Goal: Check status: Check status

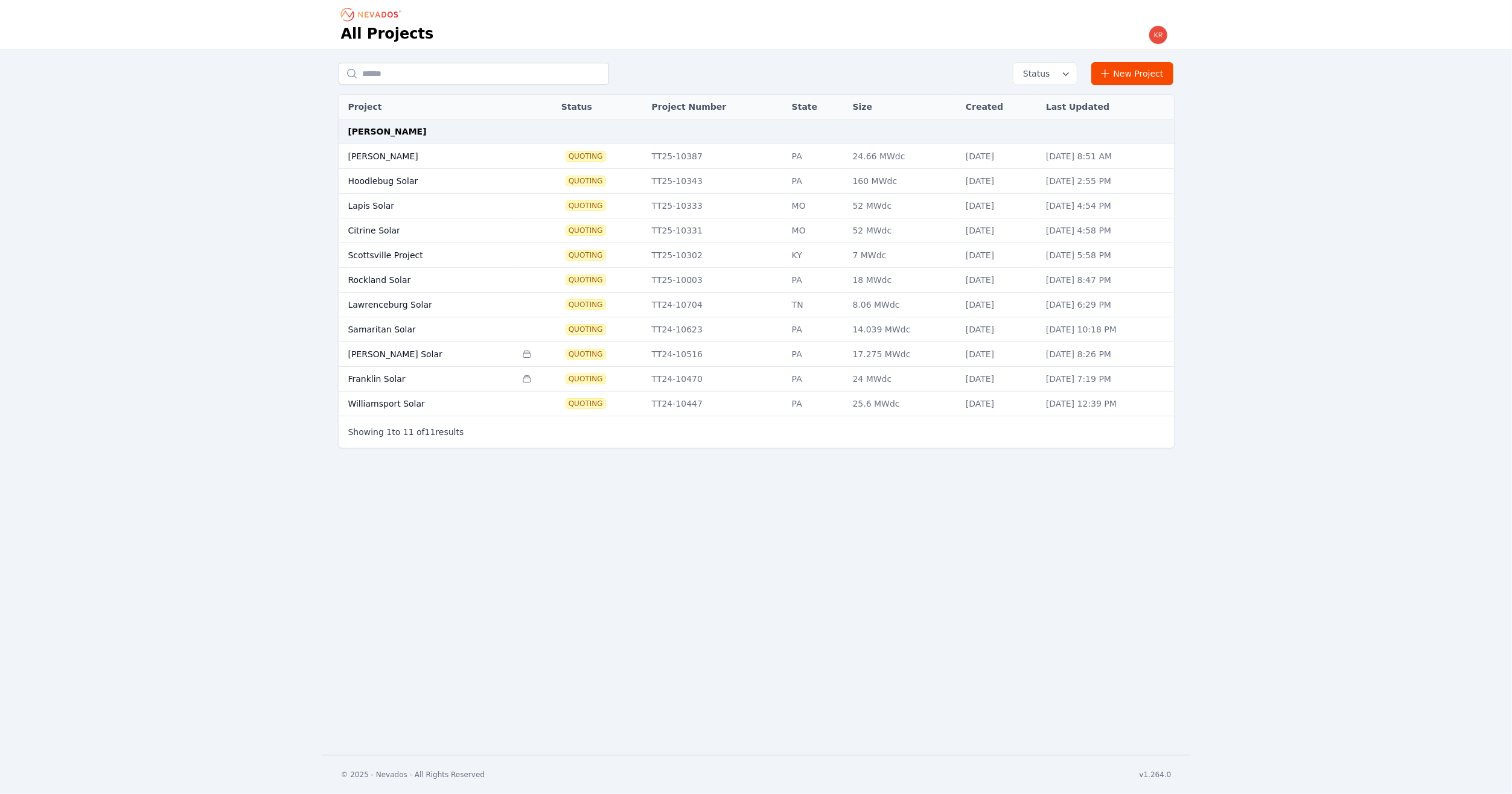
click at [388, 182] on td "Hoodlebug Solar" at bounding box center [427, 181] width 178 height 25
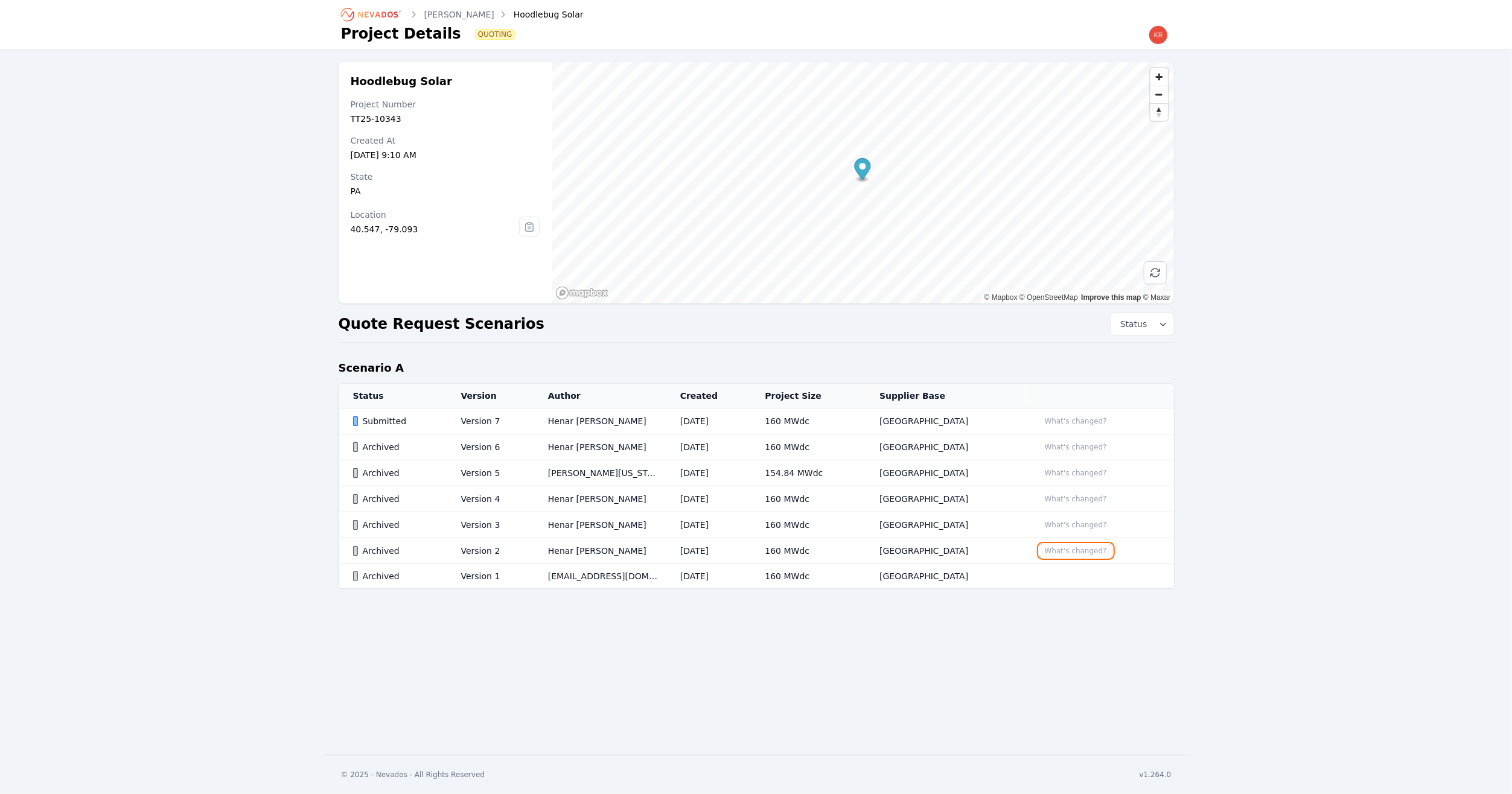
click at [1042, 546] on button "What's changed?" at bounding box center [1075, 551] width 73 height 13
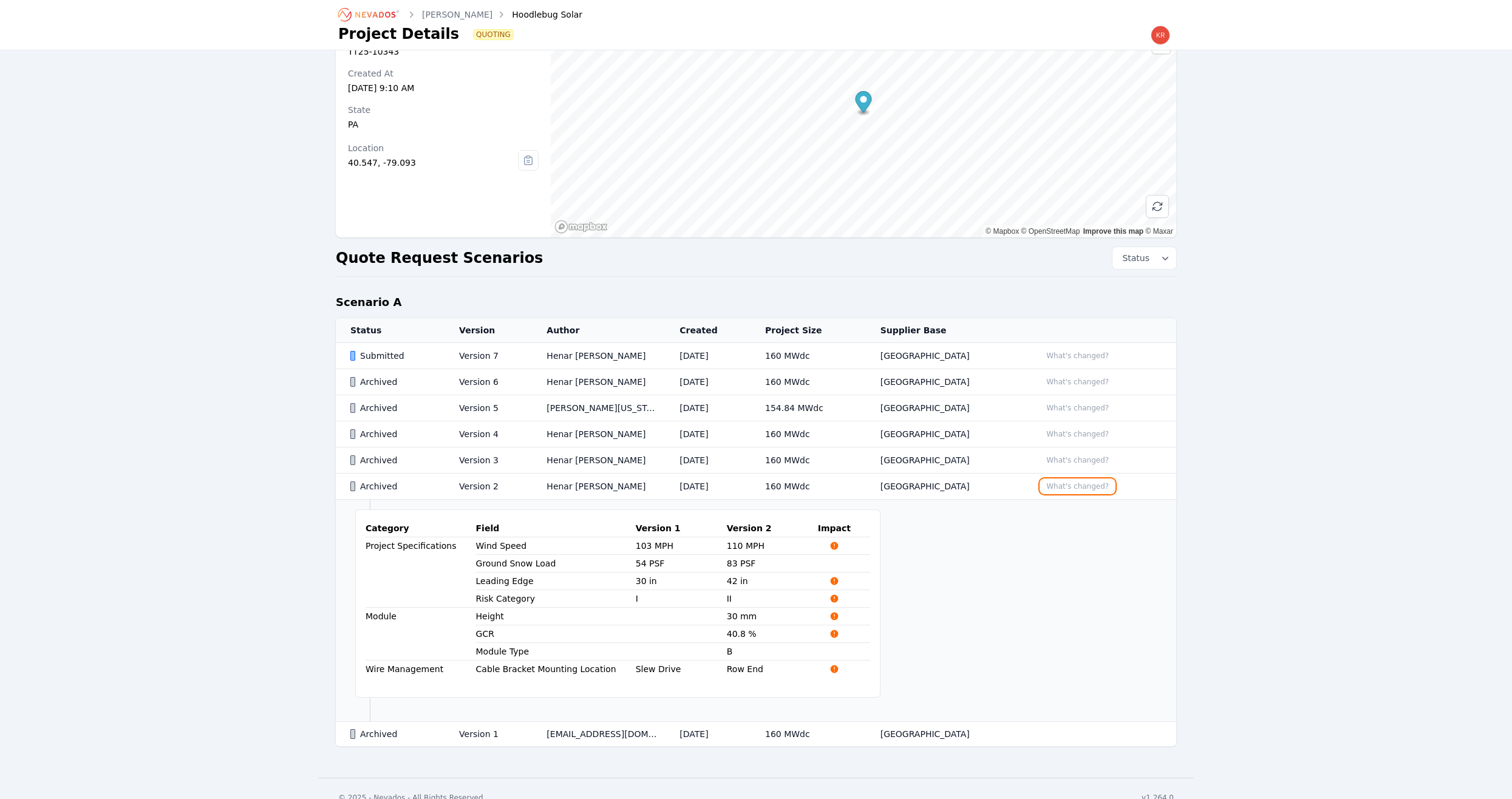
scroll to position [81, 0]
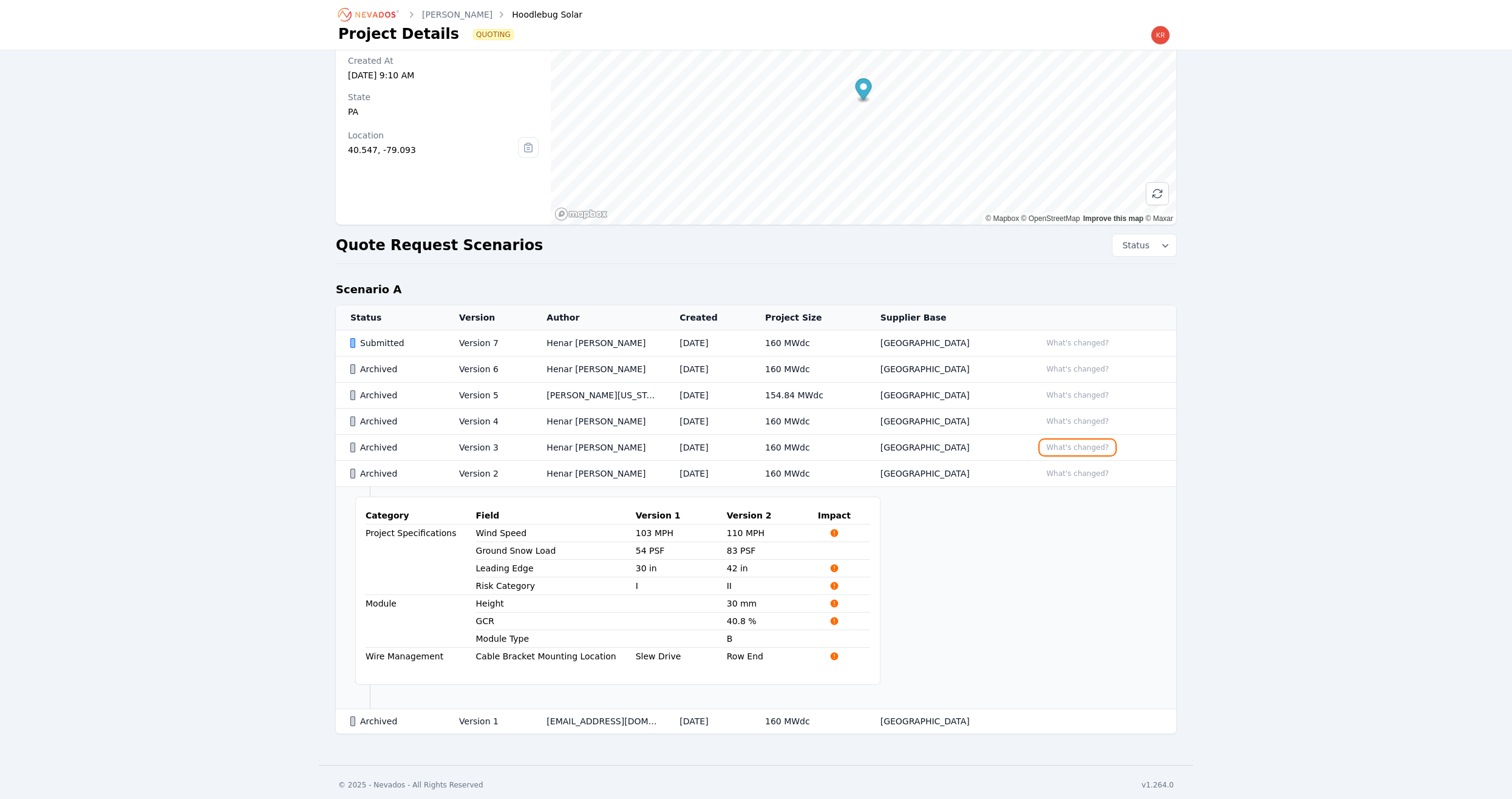
click at [1099, 448] on button "What's changed?" at bounding box center [1077, 448] width 73 height 13
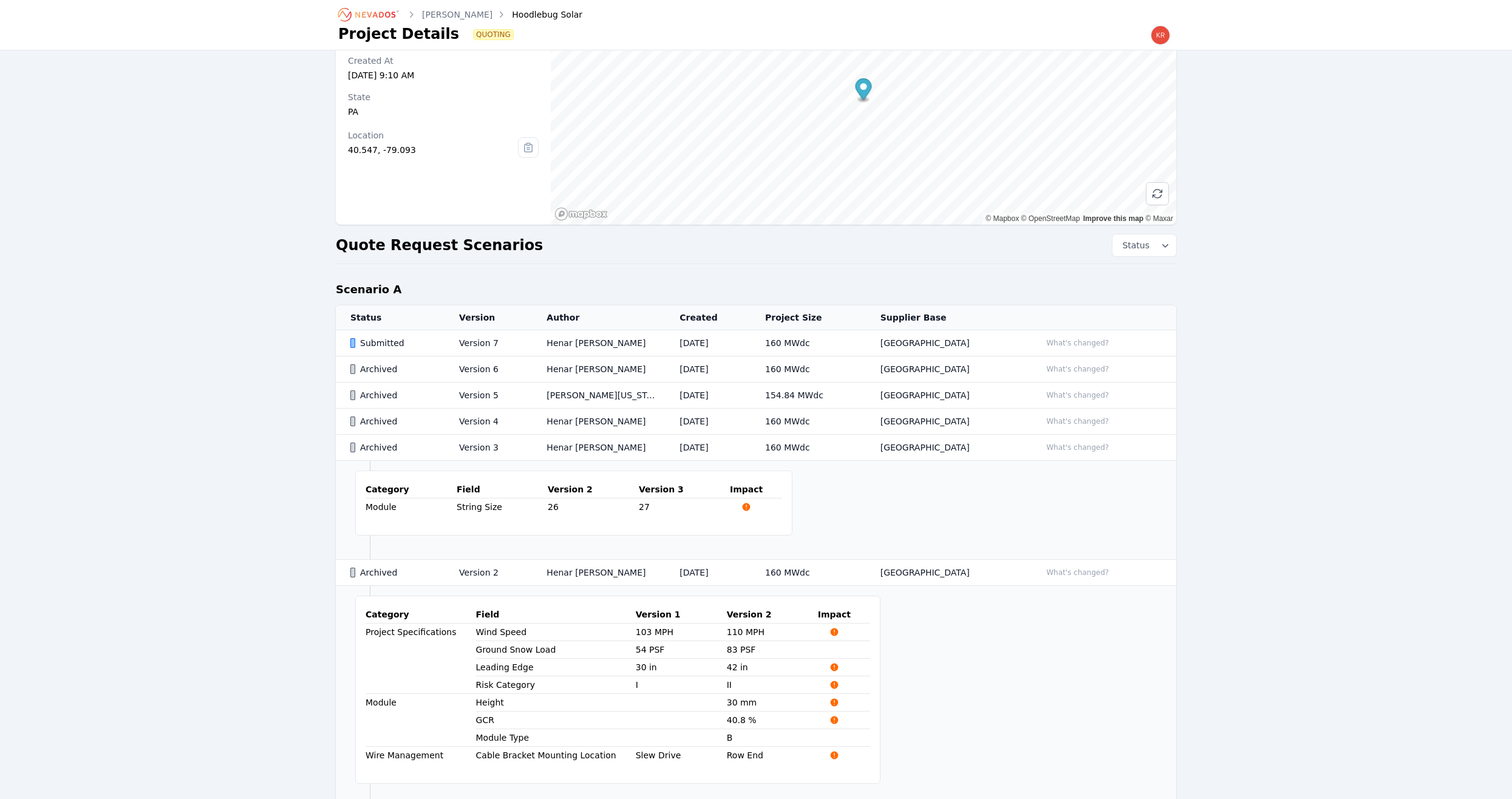
click at [1079, 426] on td "What's changed?" at bounding box center [1101, 422] width 150 height 26
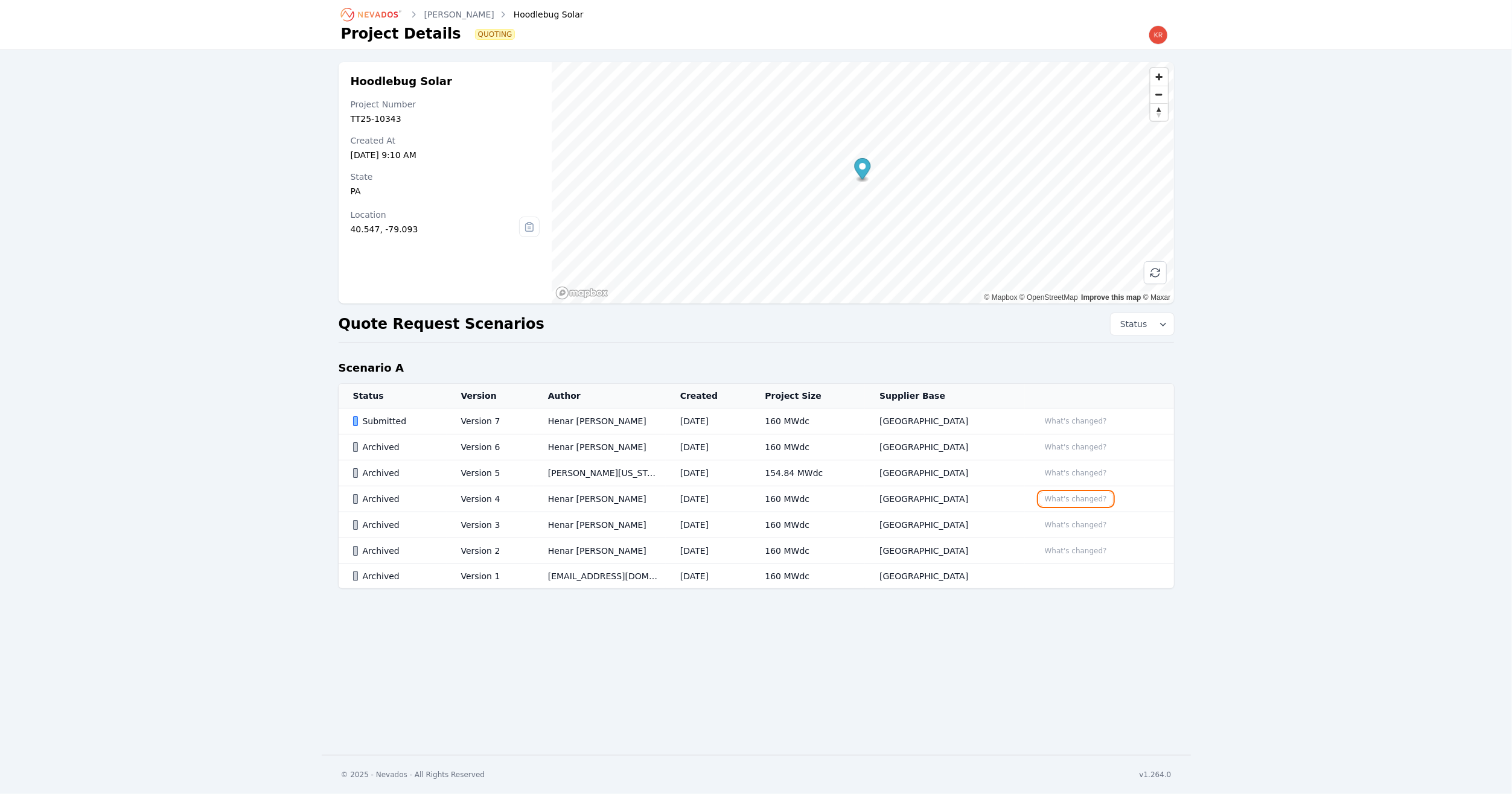
click at [1082, 496] on button "What's changed?" at bounding box center [1075, 499] width 73 height 13
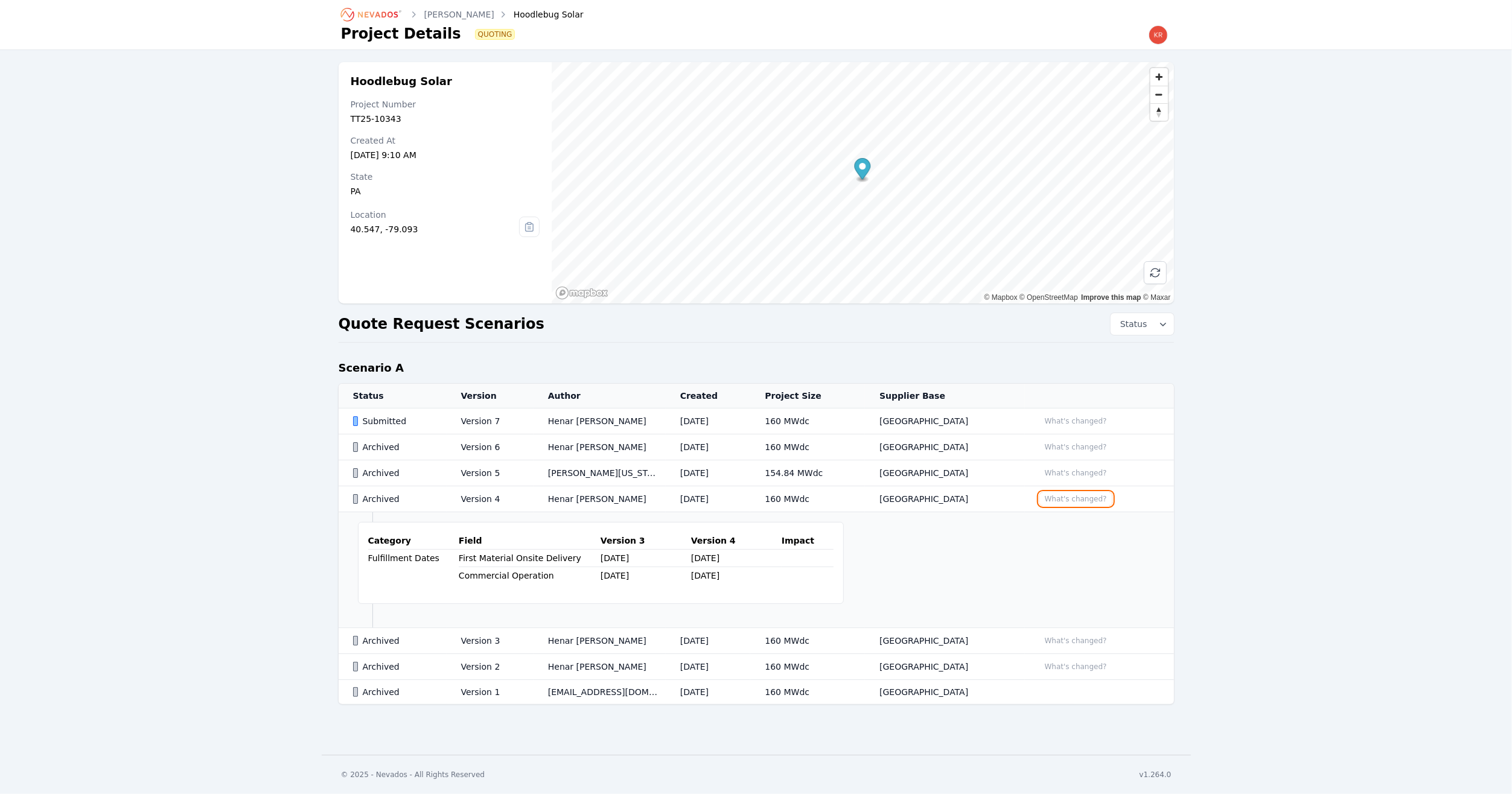
click at [1082, 496] on button "What's changed?" at bounding box center [1075, 499] width 73 height 13
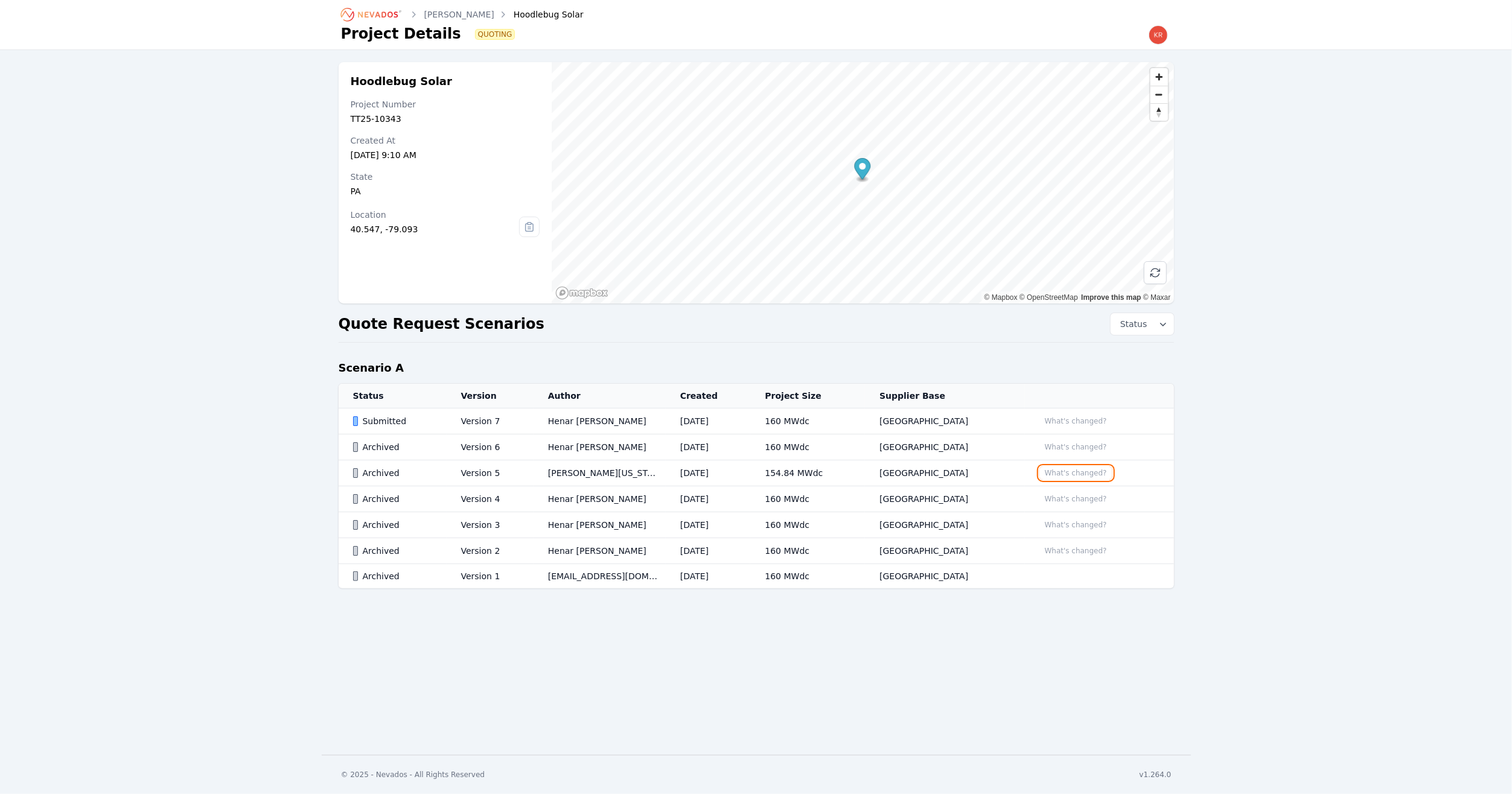
click at [1078, 468] on button "What's changed?" at bounding box center [1075, 473] width 73 height 13
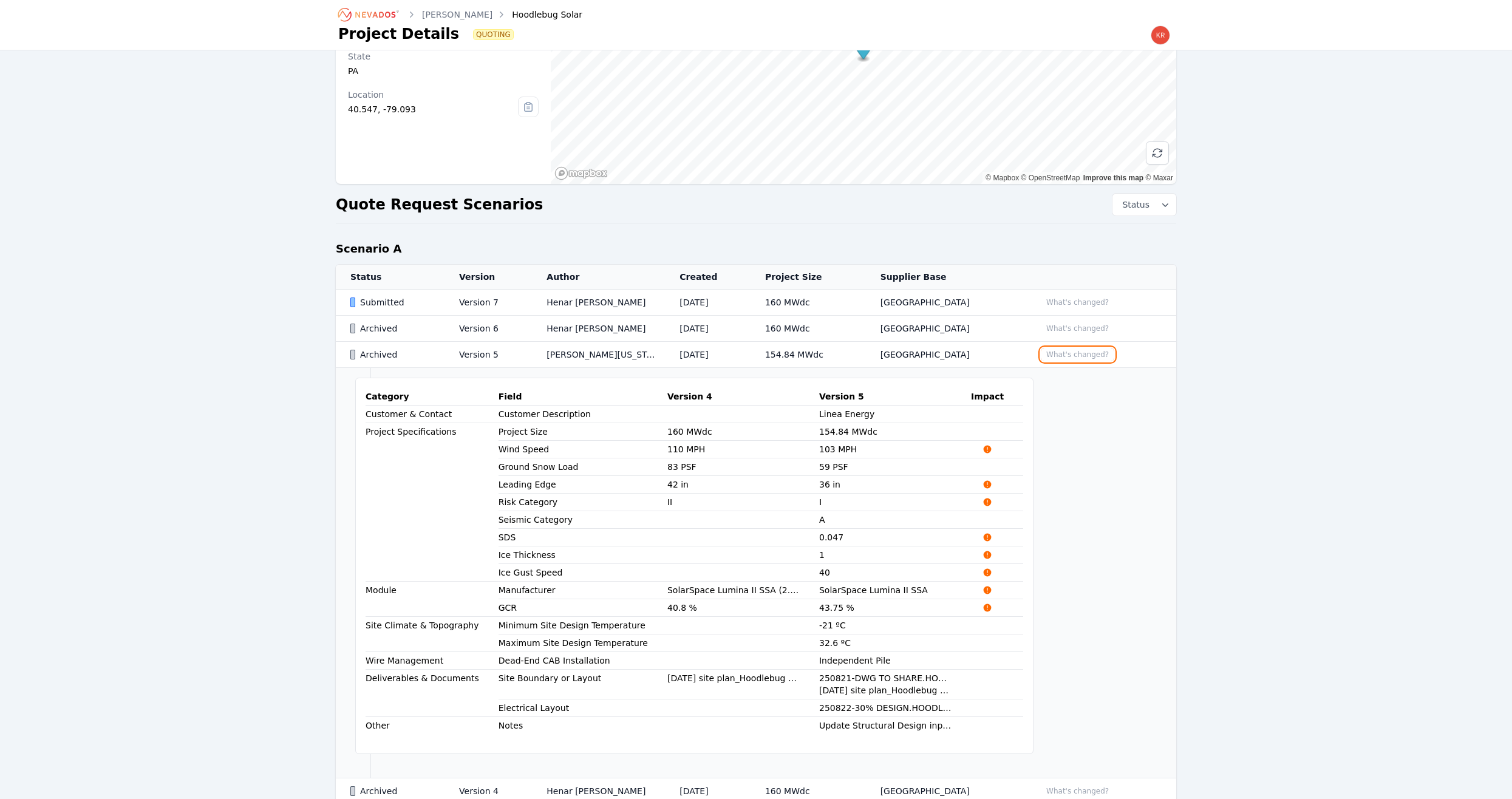
scroll to position [182, 0]
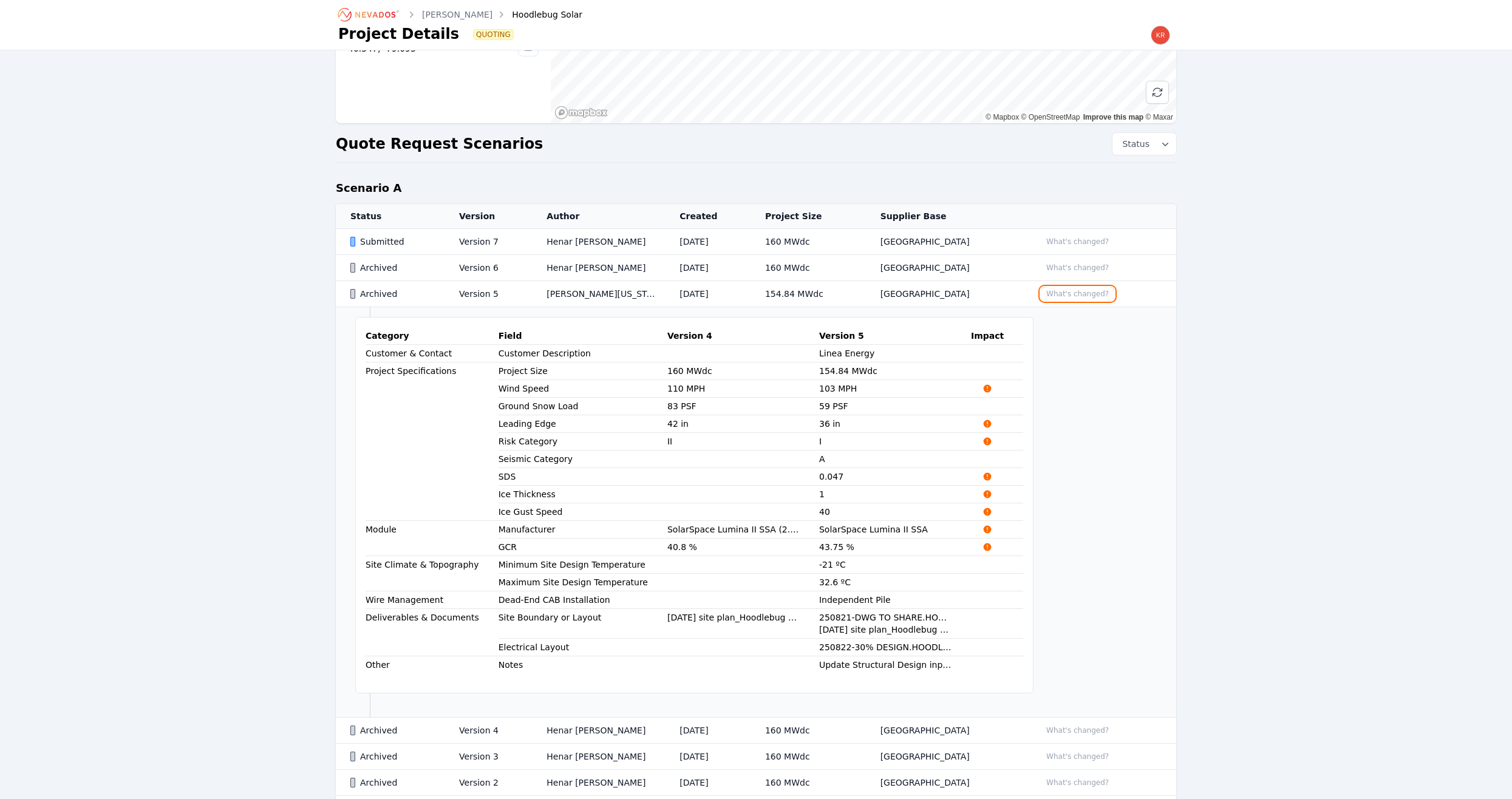
click at [1095, 290] on button "What's changed?" at bounding box center [1077, 294] width 73 height 13
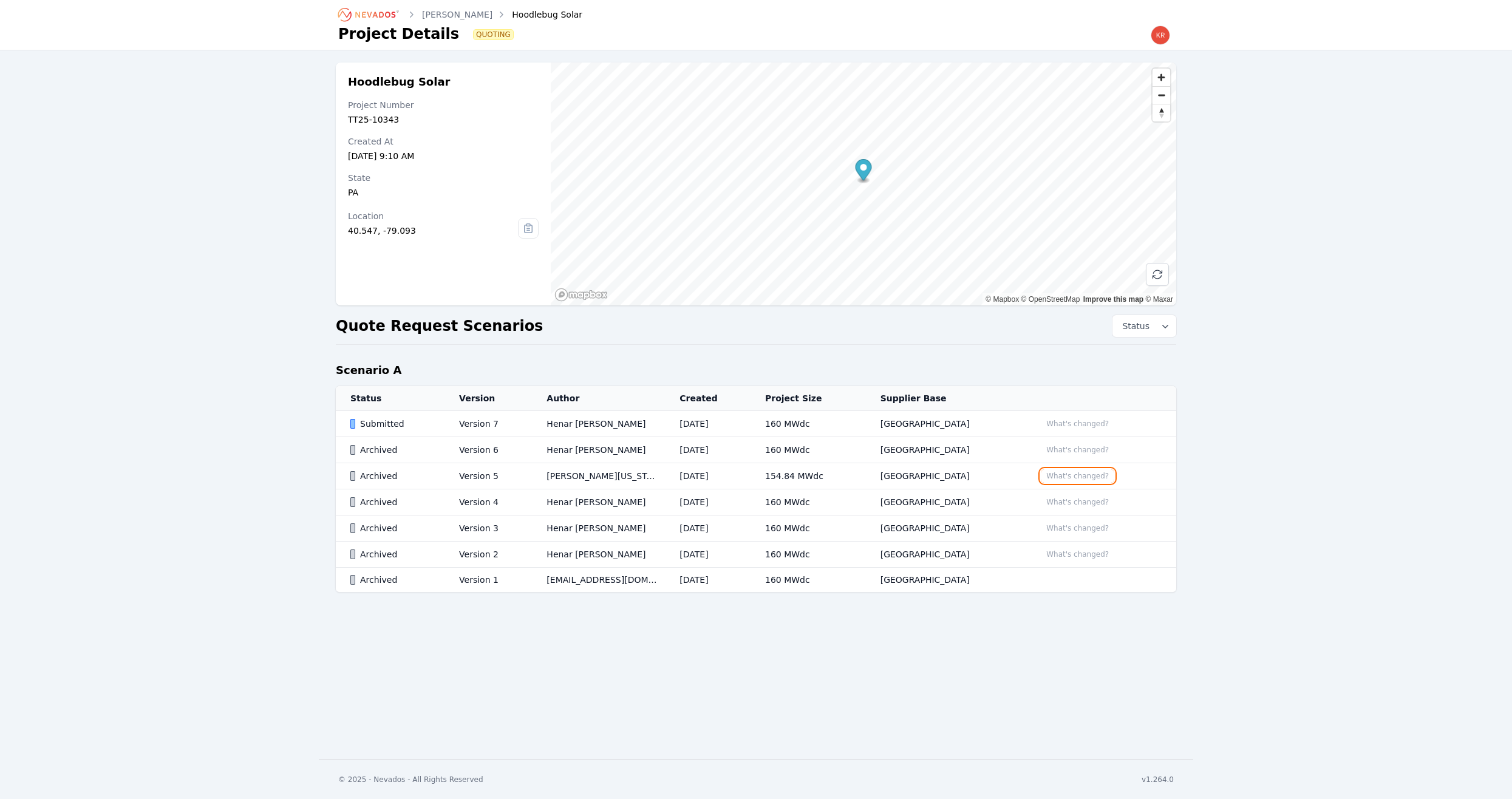
scroll to position [0, 0]
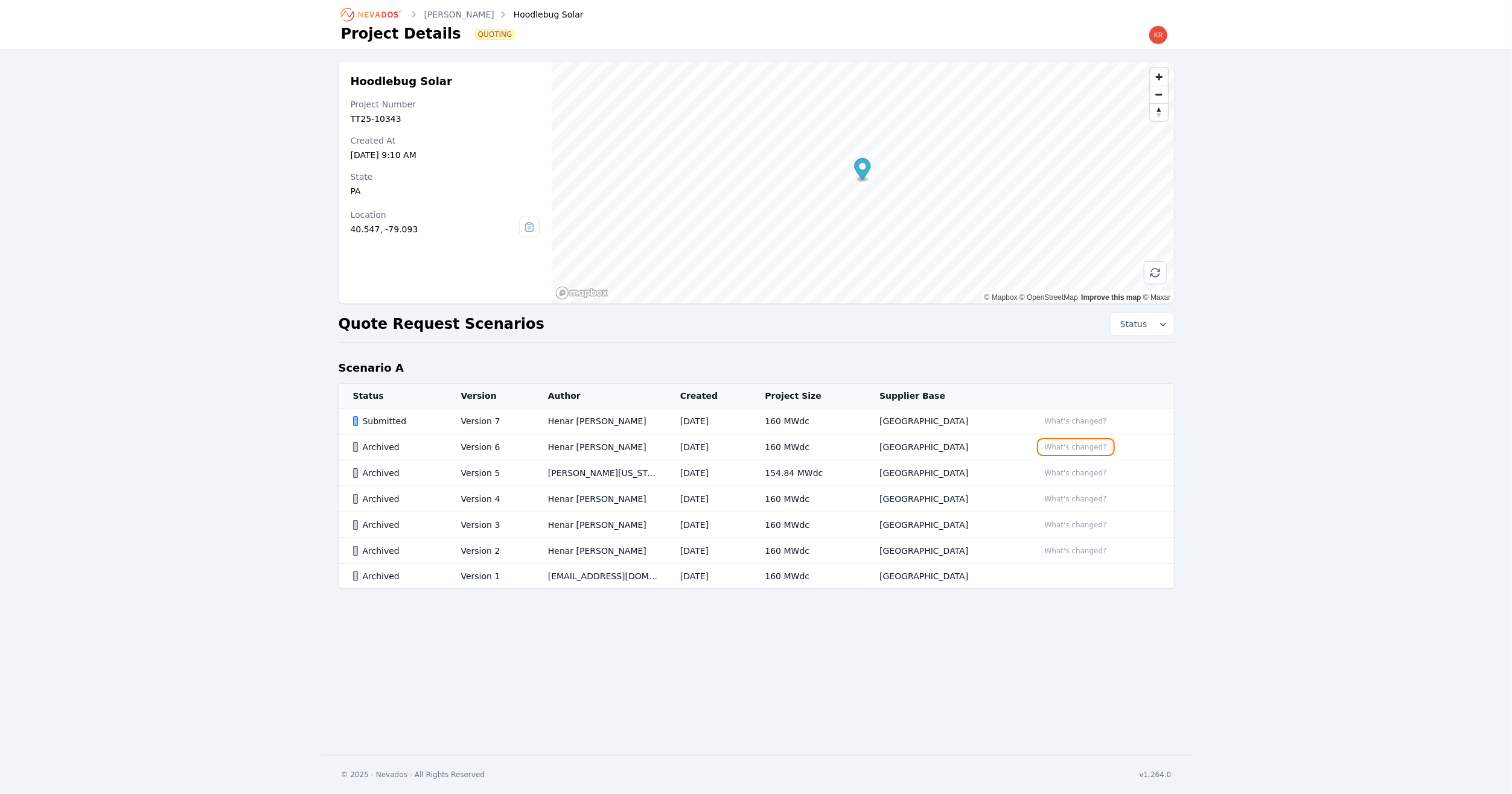
click at [1070, 442] on button "What's changed?" at bounding box center [1075, 447] width 73 height 13
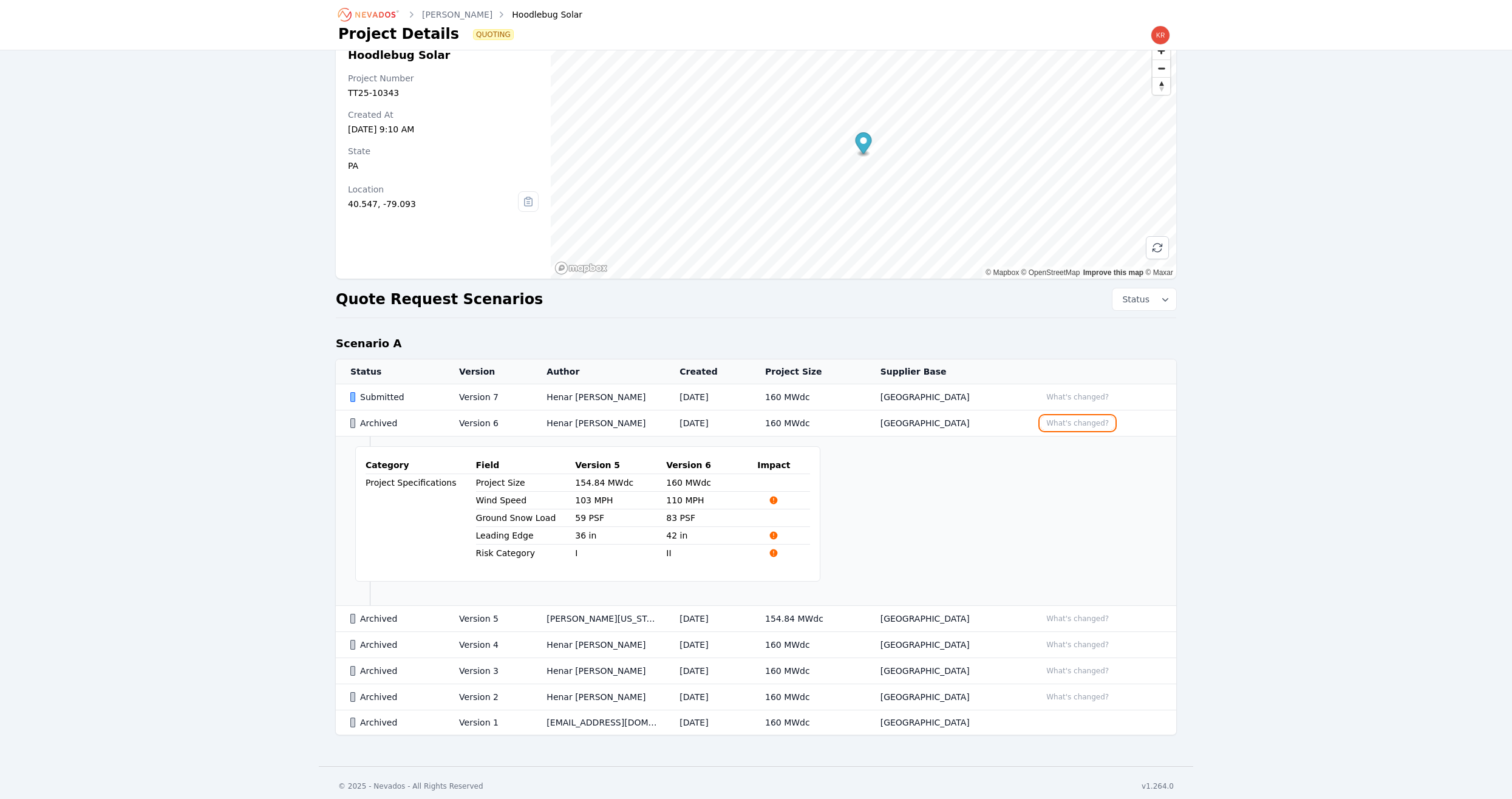
scroll to position [29, 0]
click at [1074, 421] on button "What's changed?" at bounding box center [1077, 421] width 73 height 13
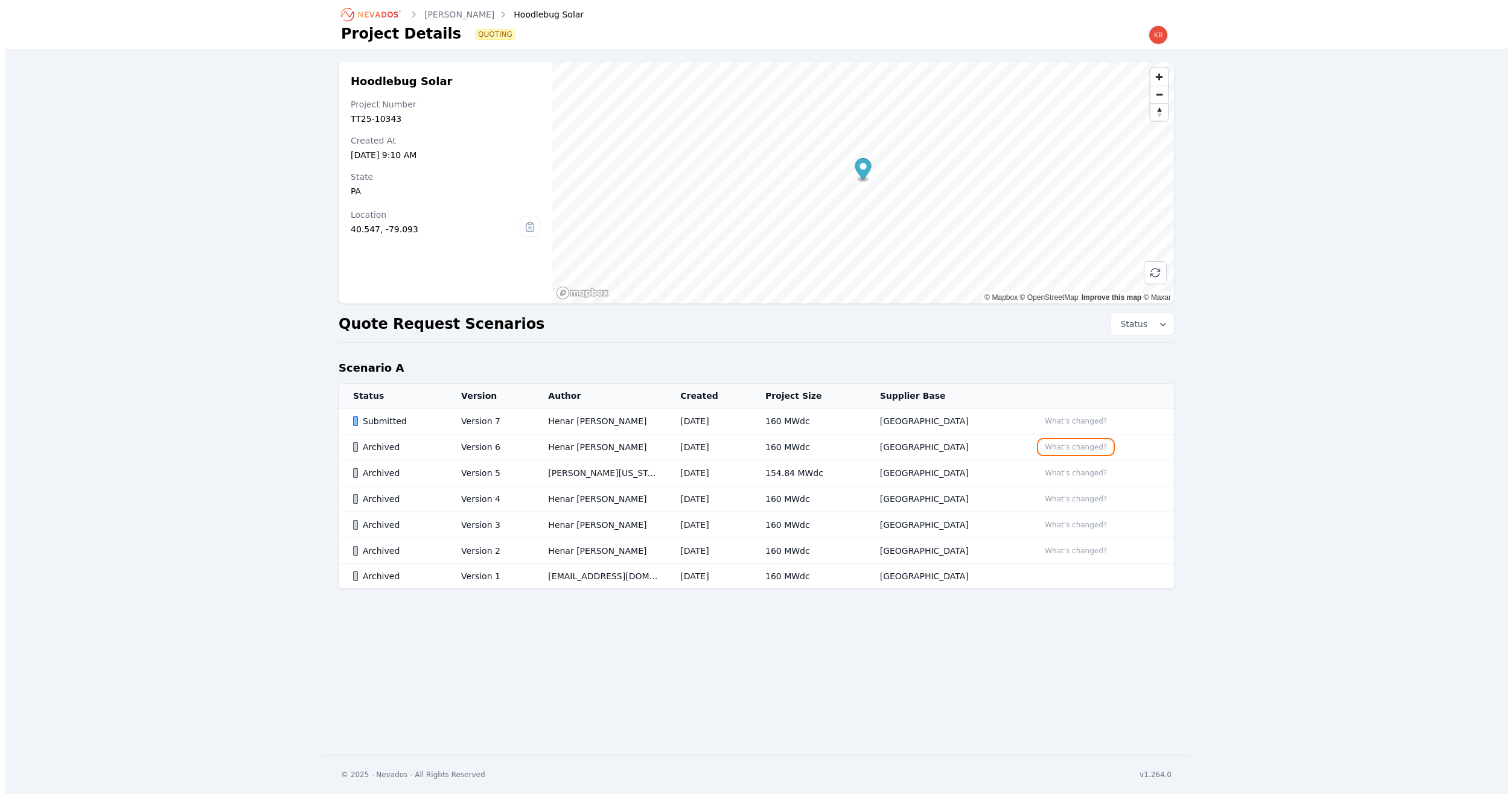
scroll to position [0, 0]
click at [1077, 422] on button "What's changed?" at bounding box center [1075, 421] width 73 height 13
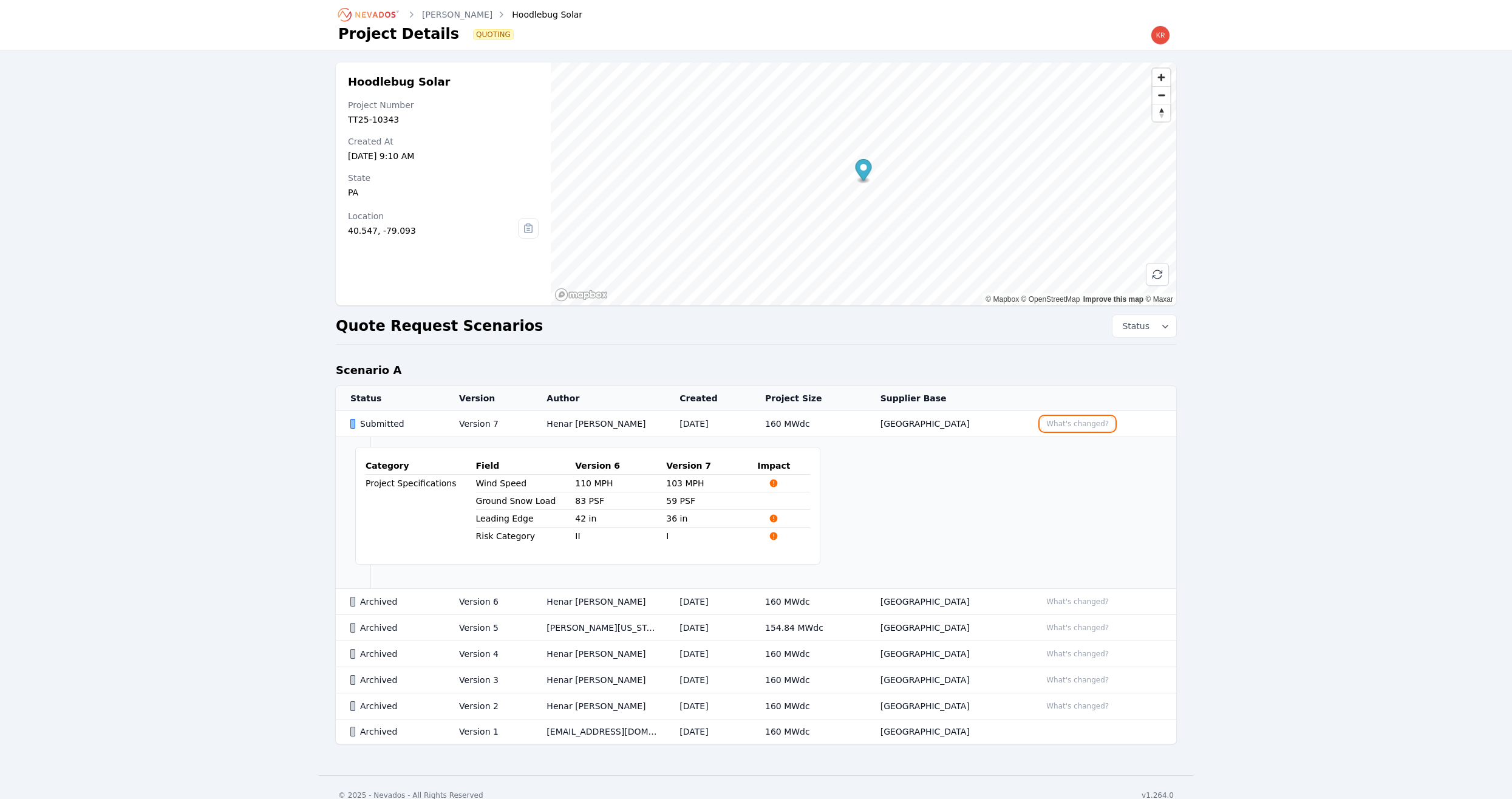
click at [1085, 424] on button "What's changed?" at bounding box center [1077, 424] width 73 height 13
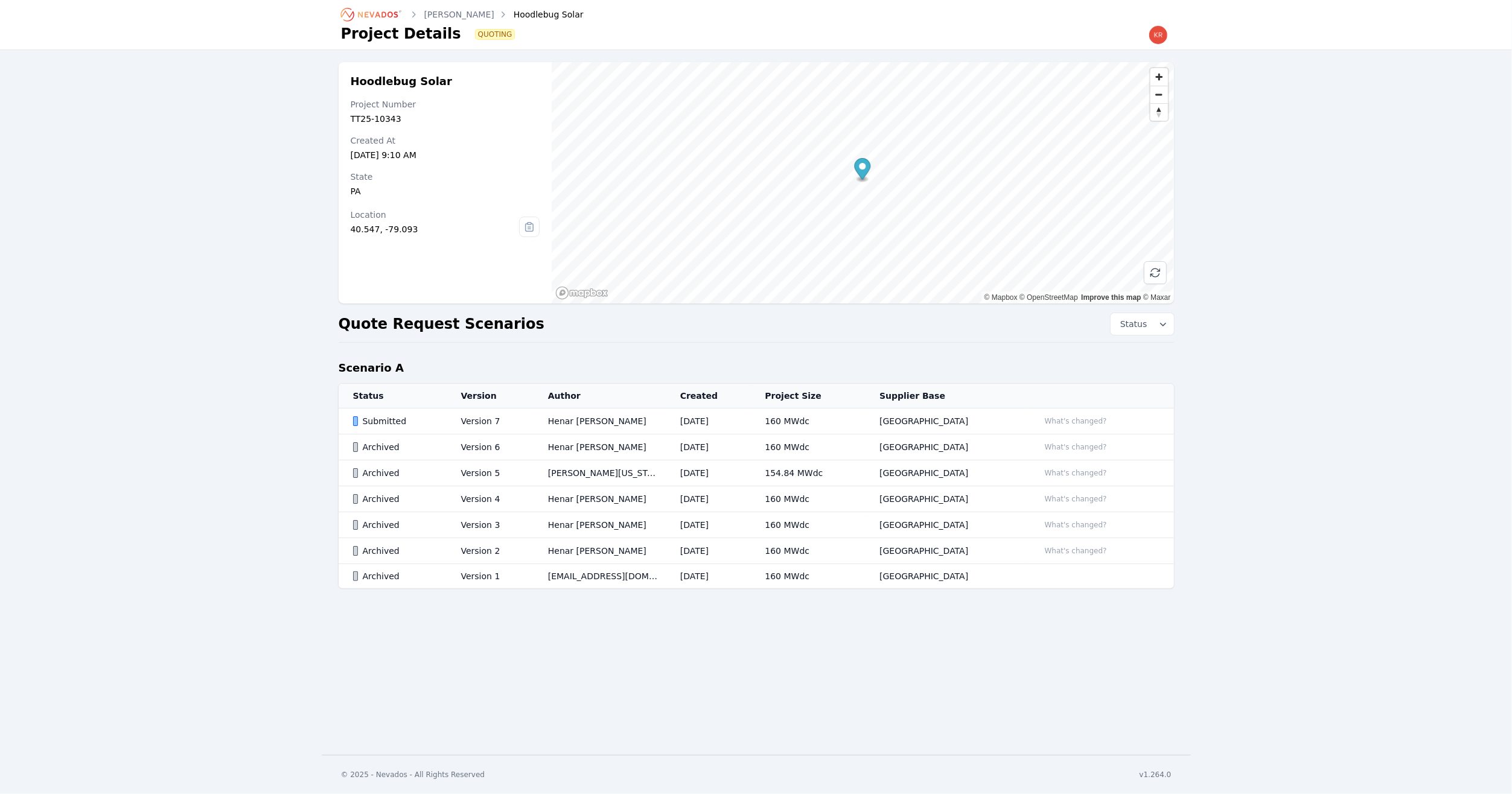
drag, startPoint x: 1296, startPoint y: 436, endPoint x: 1308, endPoint y: 433, distance: 12.4
click at [1296, 435] on div "Hoodlebug Solar Project Number TT25-10343 Created At [DATE] 9:10 AM State [US_S…" at bounding box center [756, 331] width 1512 height 562
